Goal: Transaction & Acquisition: Download file/media

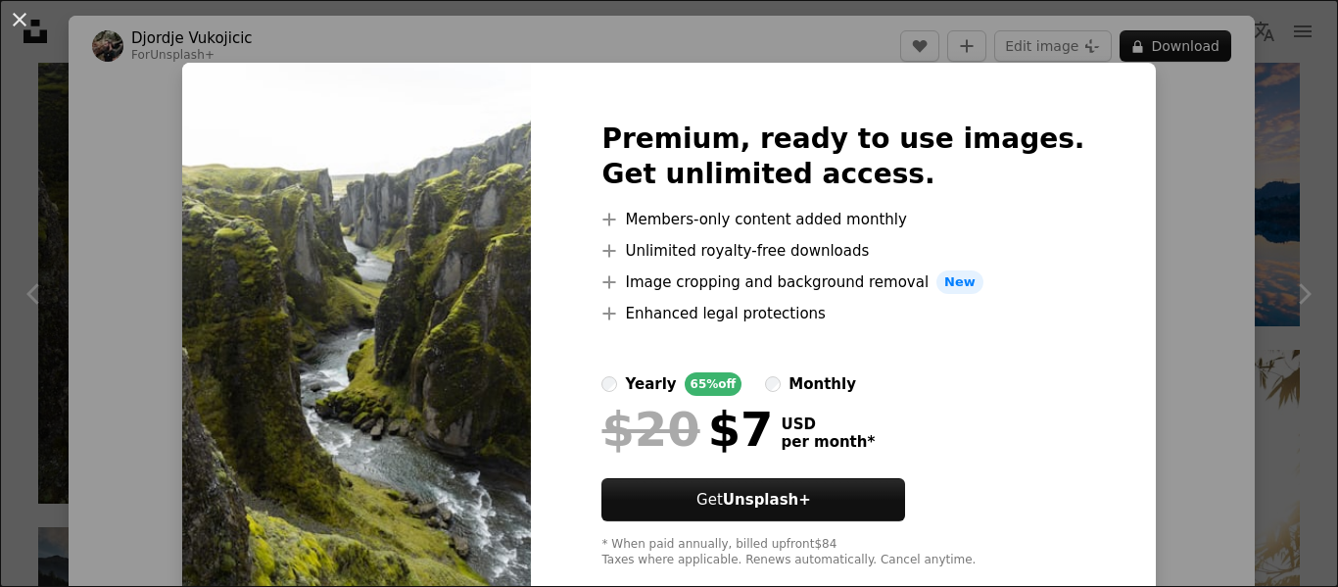
click at [1134, 363] on div "An X shape Premium, ready to use images. Get unlimited access. A plus sign Memb…" at bounding box center [669, 293] width 1338 height 587
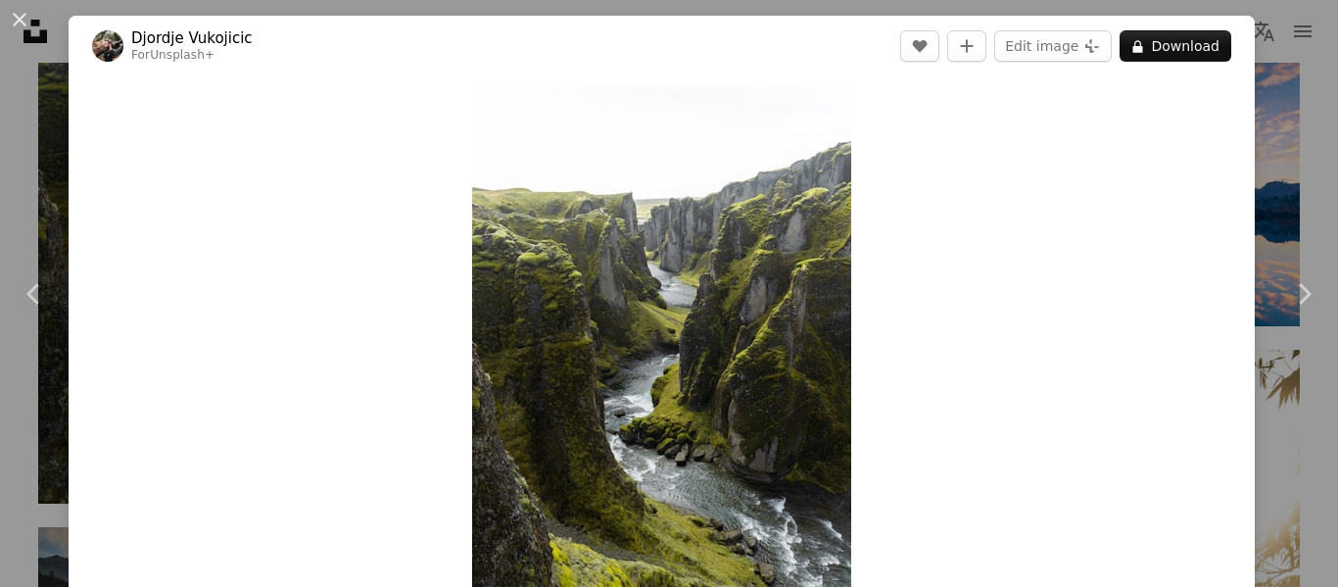
click at [1336, 177] on div "An X shape Chevron left Chevron right [PERSON_NAME] For Unsplash+ A heart A plu…" at bounding box center [669, 293] width 1338 height 587
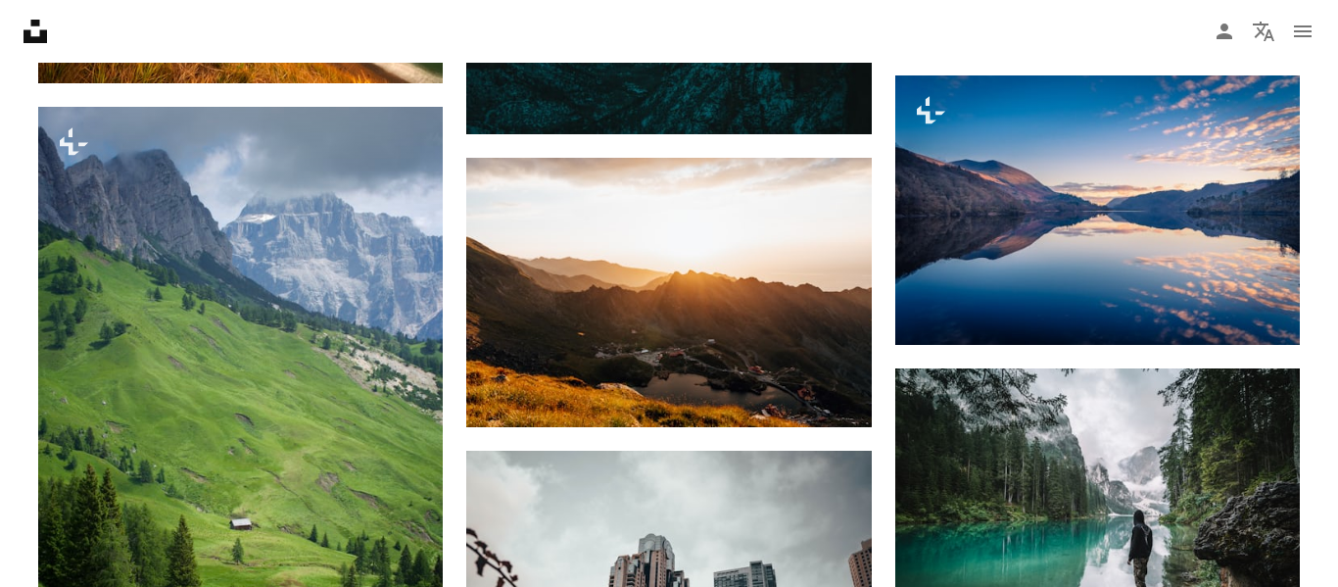
scroll to position [1297, 0]
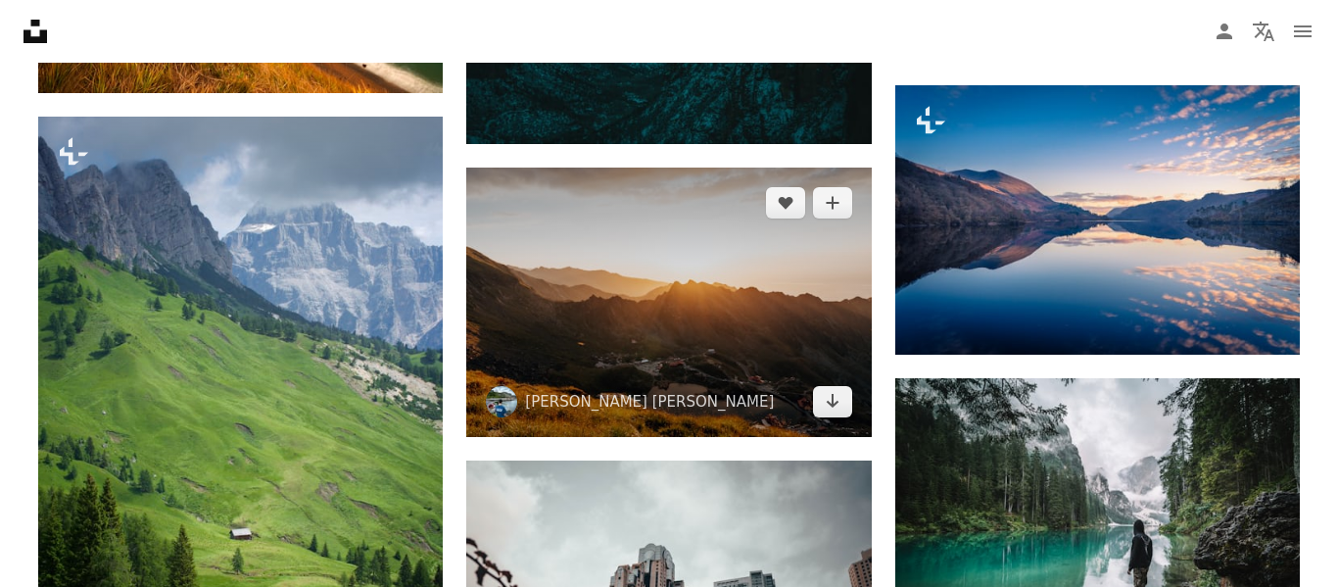
click at [615, 340] on img at bounding box center [668, 301] width 404 height 269
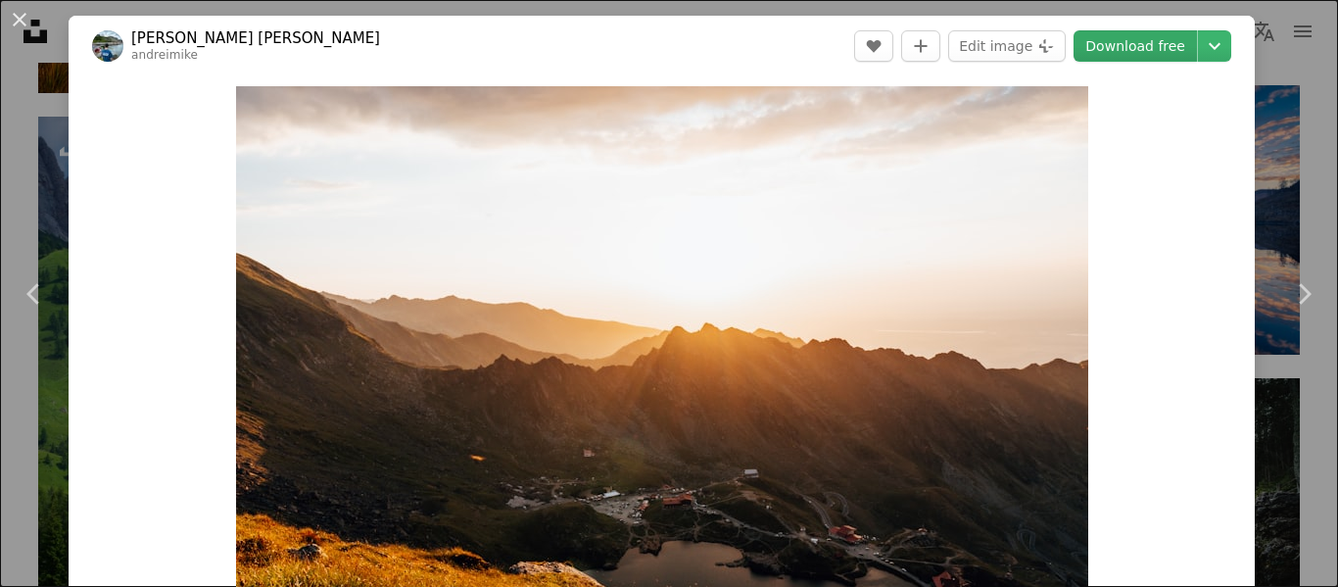
click at [1183, 49] on link "Download free" at bounding box center [1134, 45] width 123 height 31
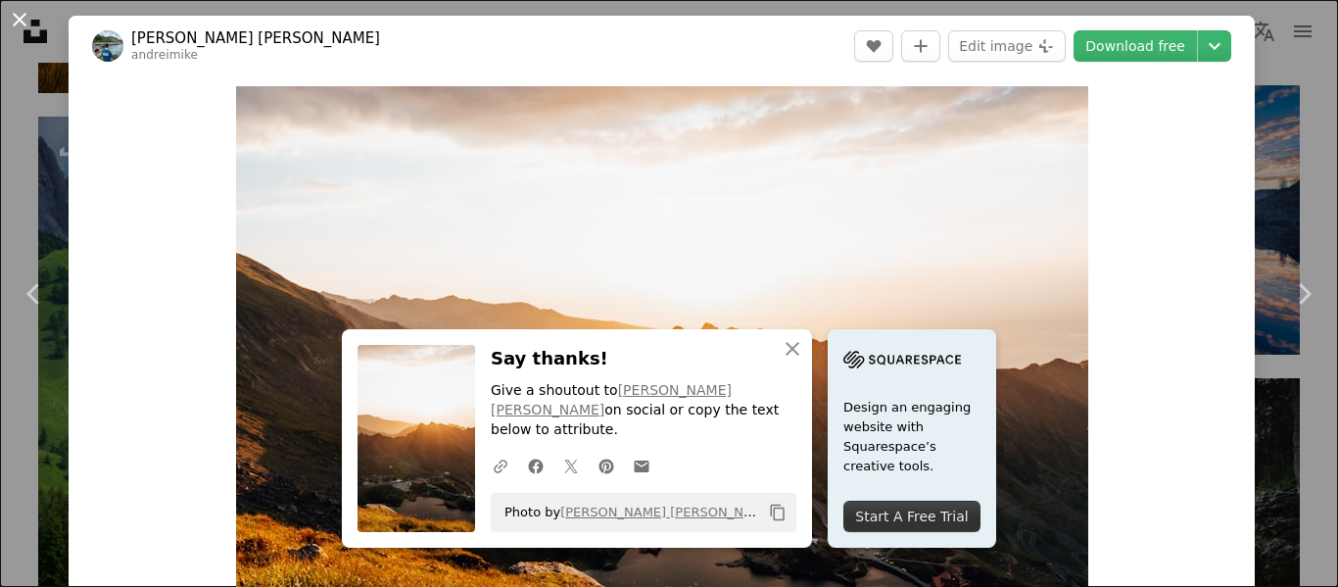
click at [30, 26] on button "An X shape" at bounding box center [20, 20] width 24 height 24
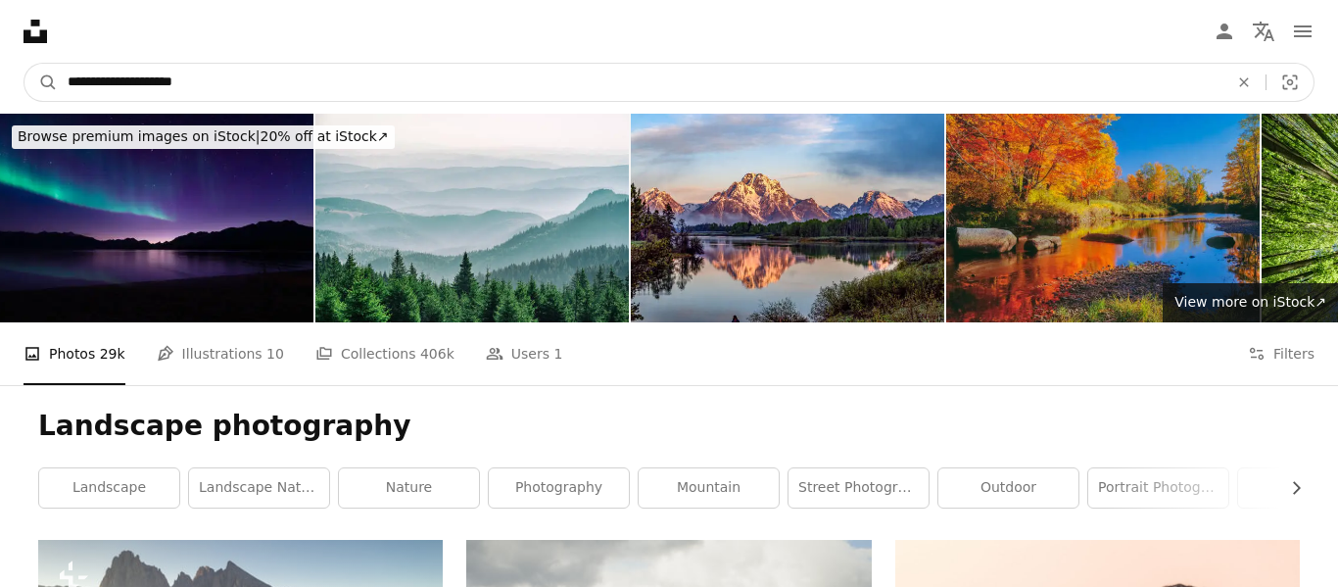
click at [131, 81] on input "**********" at bounding box center [640, 82] width 1164 height 37
type input "**********"
click at [24, 64] on button "A magnifying glass" at bounding box center [40, 82] width 33 height 37
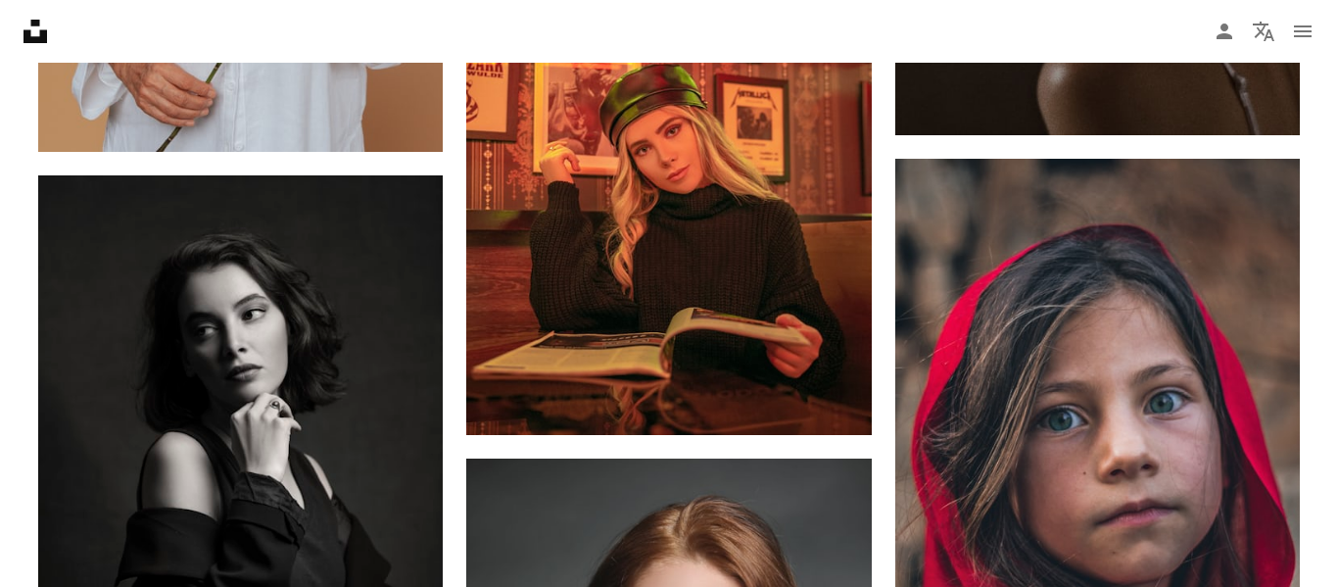
scroll to position [1557, 0]
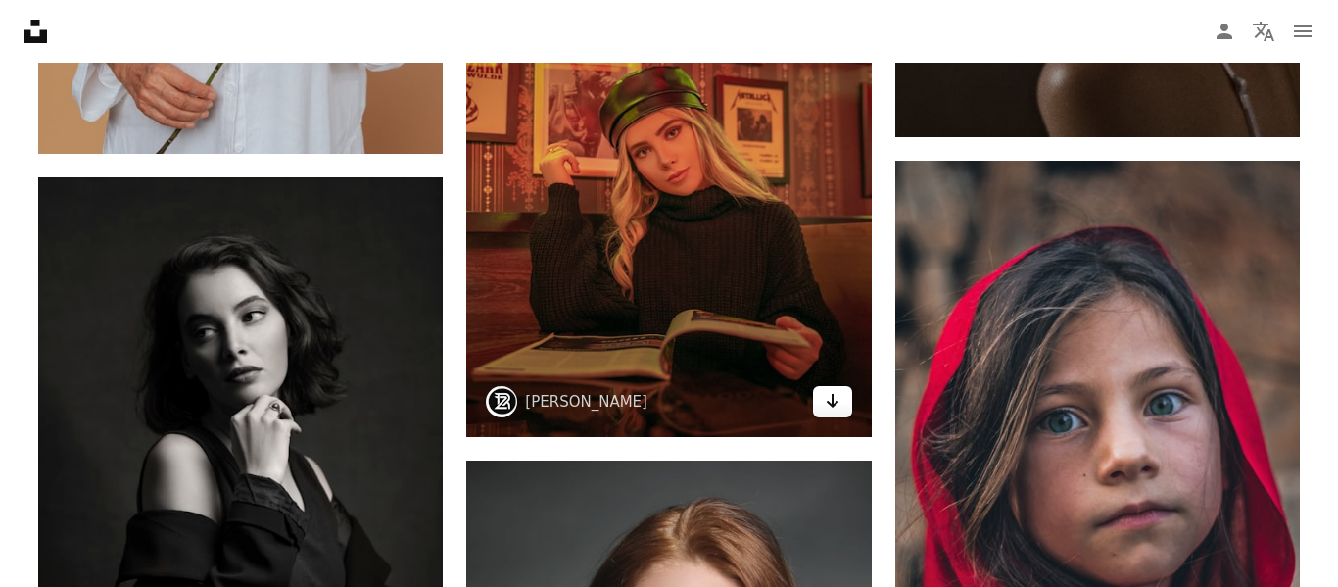
click at [844, 414] on link "Arrow pointing down" at bounding box center [832, 401] width 39 height 31
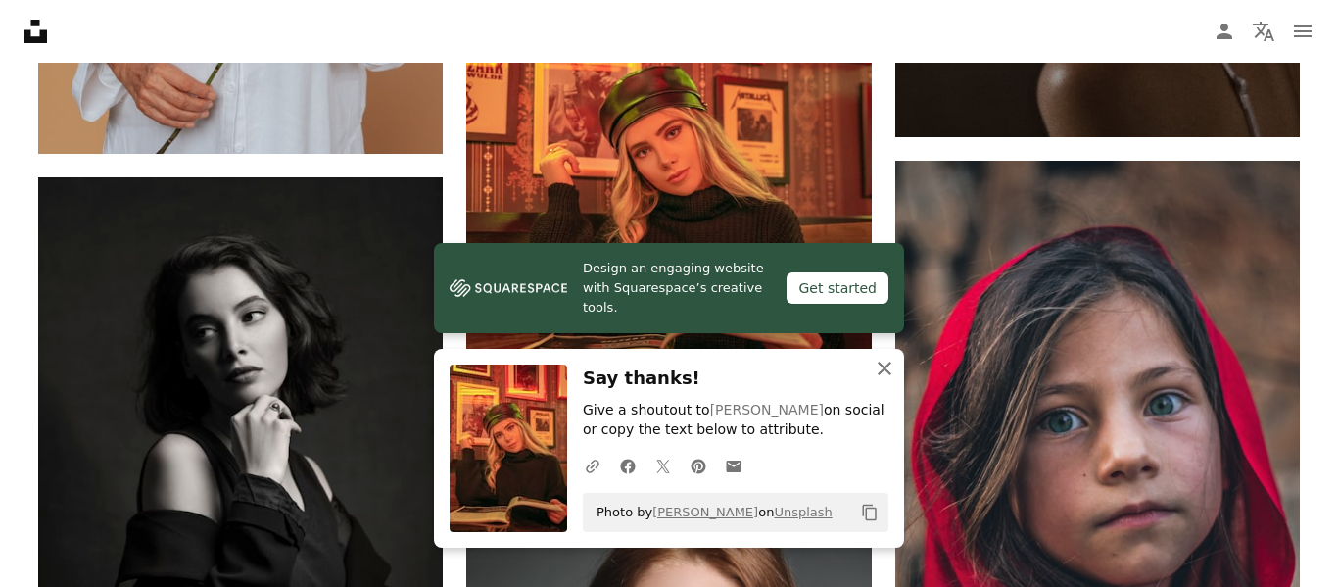
click at [881, 366] on icon "button" at bounding box center [885, 368] width 14 height 14
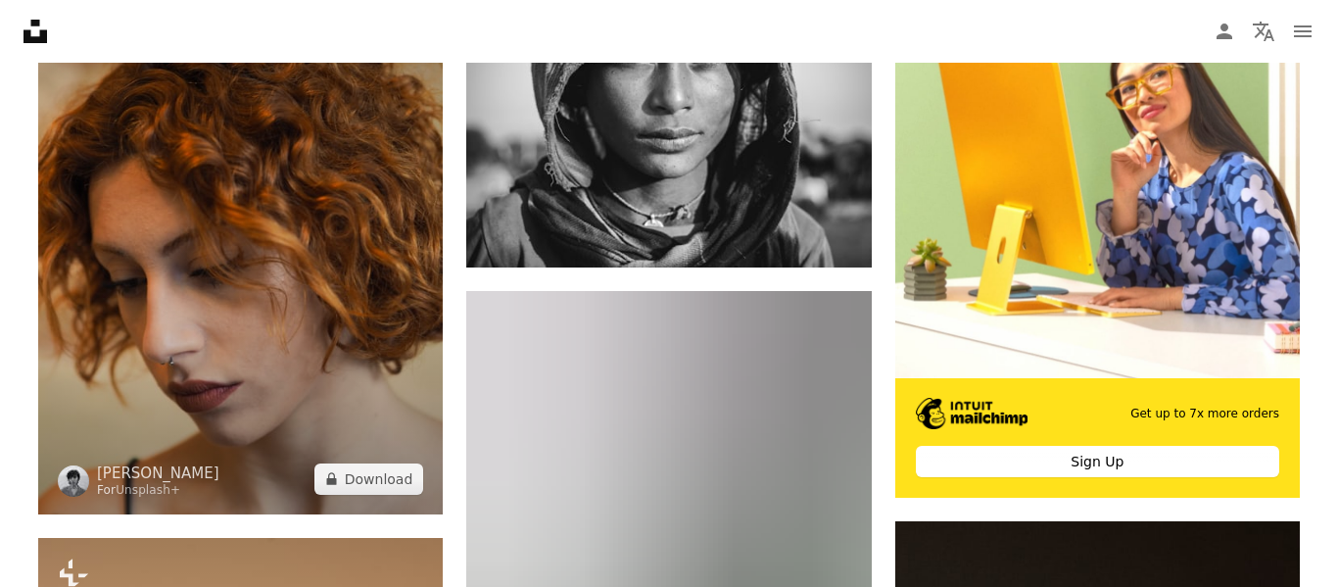
scroll to position [581, 0]
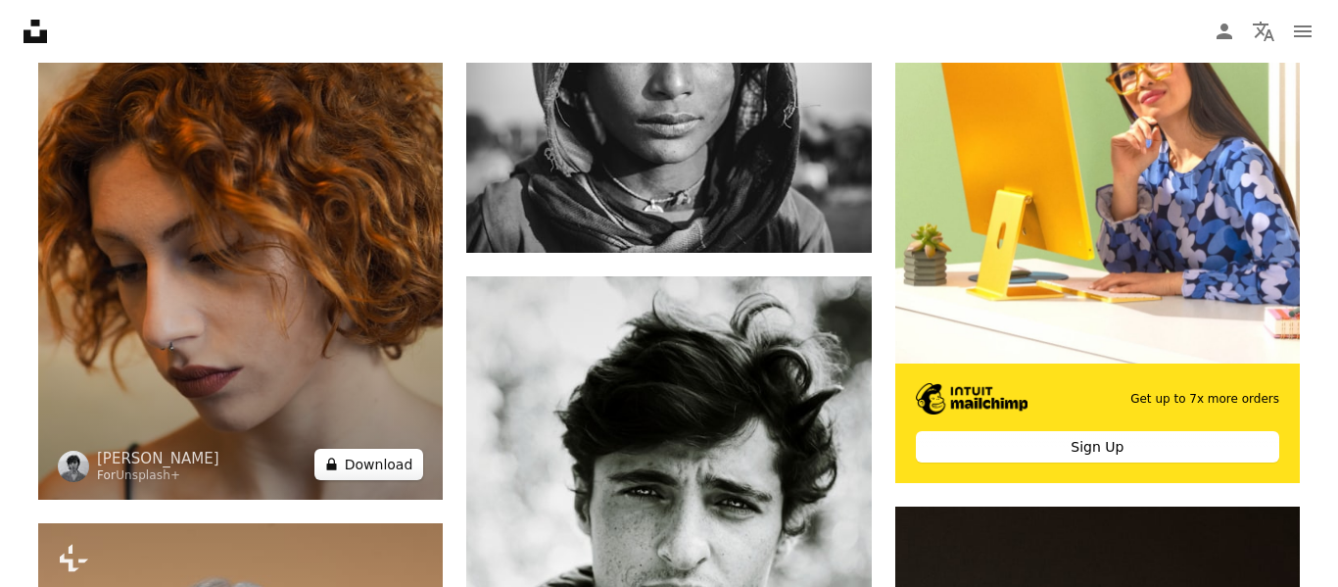
click at [373, 468] on button "A lock Download" at bounding box center [369, 464] width 110 height 31
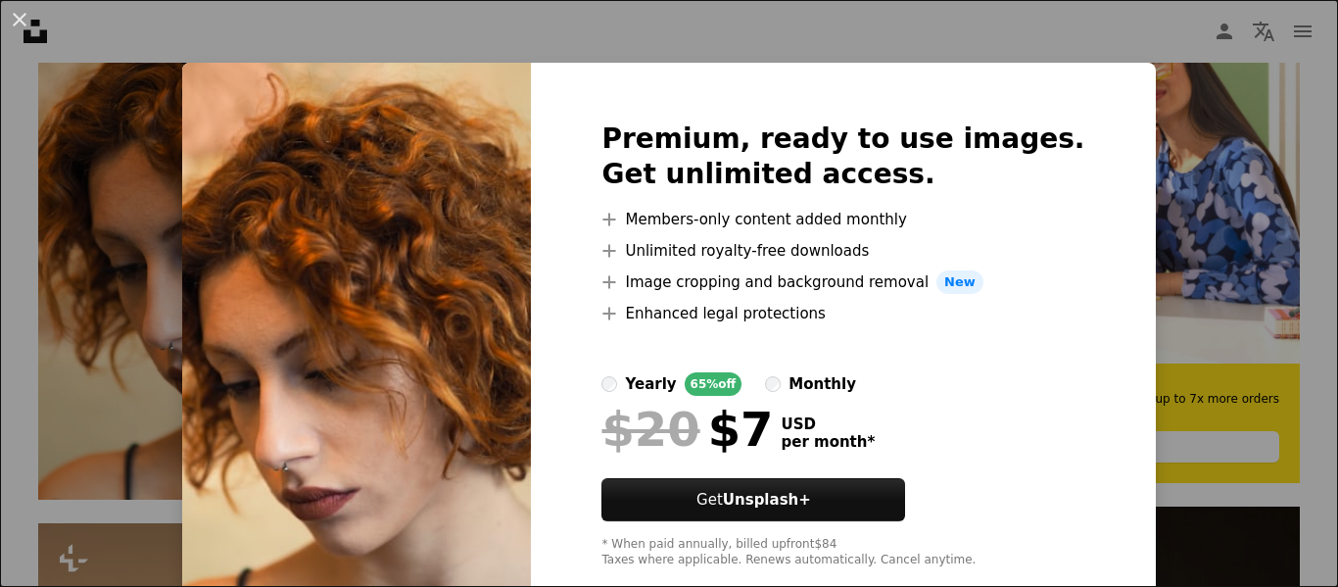
click at [1337, 227] on div "An X shape Premium, ready to use images. Get unlimited access. A plus sign Memb…" at bounding box center [669, 293] width 1338 height 587
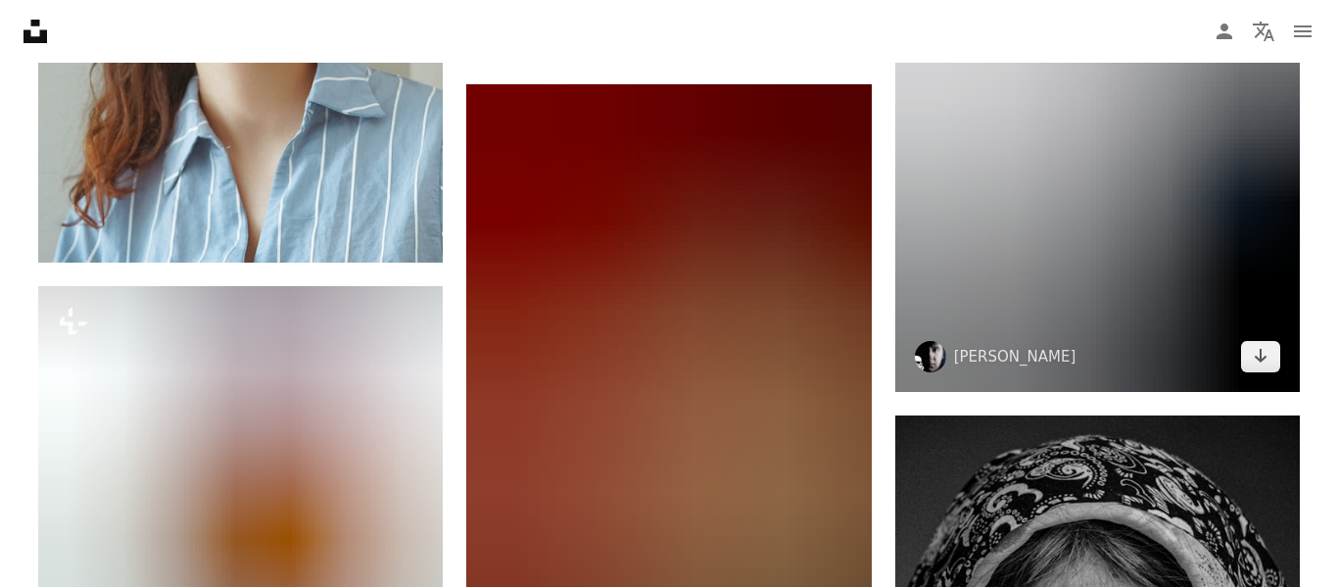
scroll to position [3551, 0]
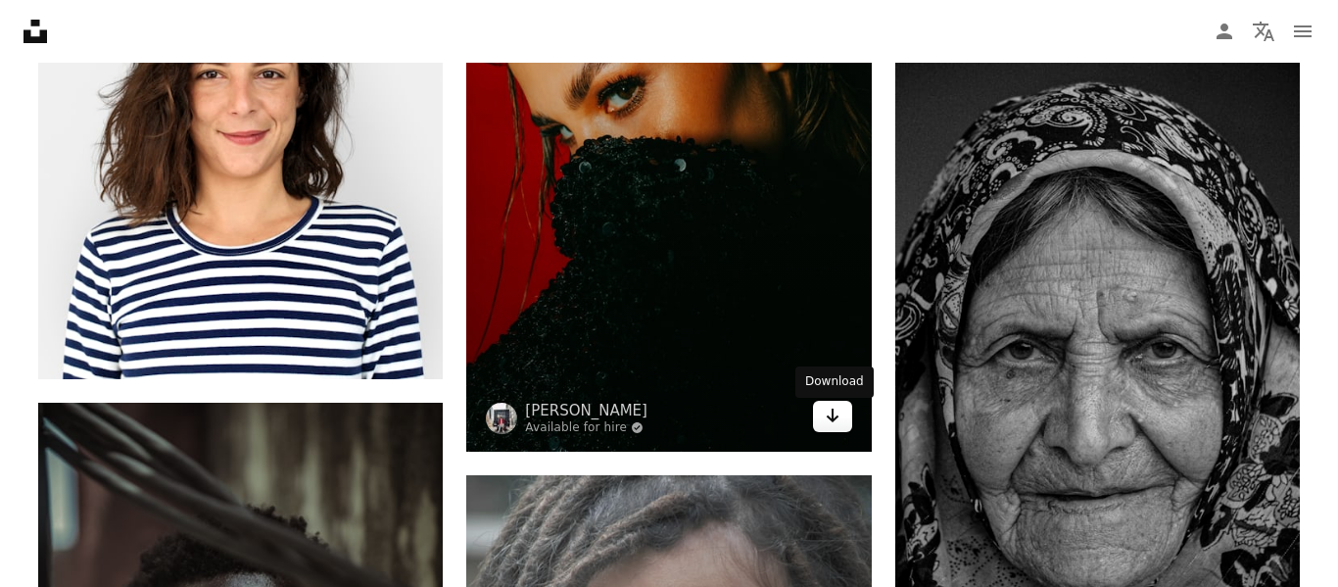
click at [825, 421] on icon "Arrow pointing down" at bounding box center [833, 416] width 16 height 24
